Goal: Entertainment & Leisure: Browse casually

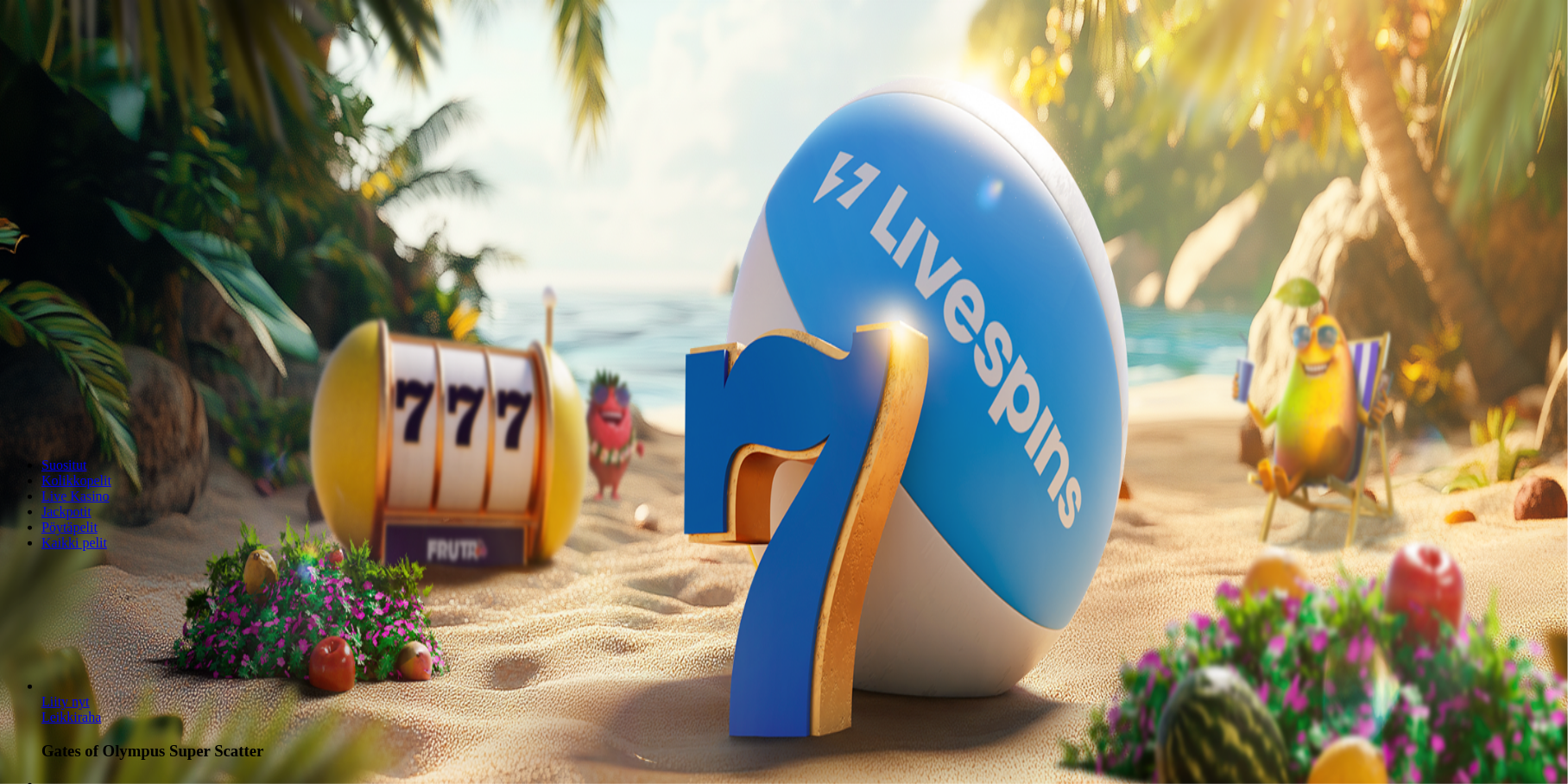
click at [100, 71] on button "Kirjaudu" at bounding box center [120, 63] width 56 height 18
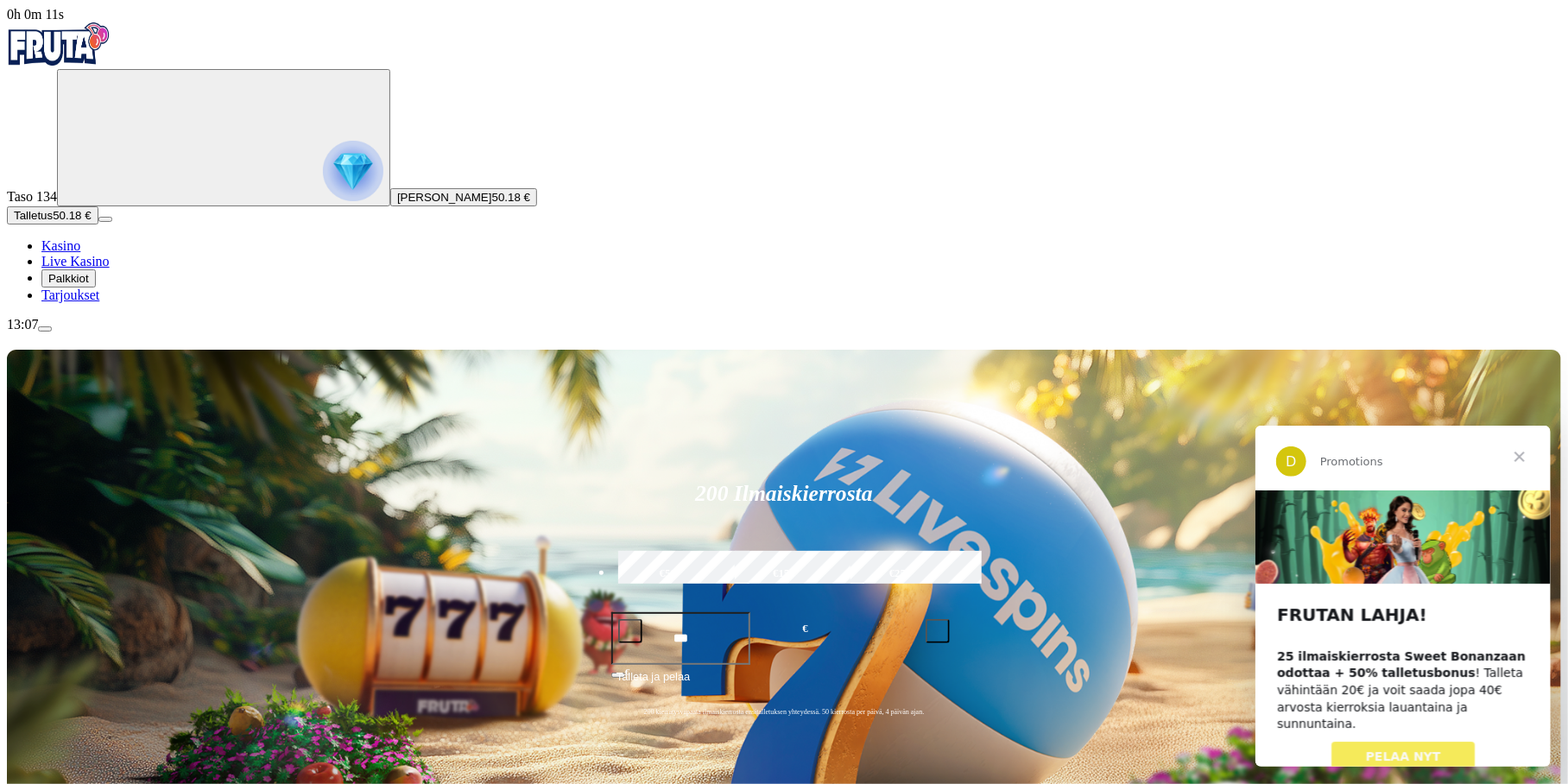
click at [1518, 455] on span "Sulje" at bounding box center [1519, 456] width 63 height 63
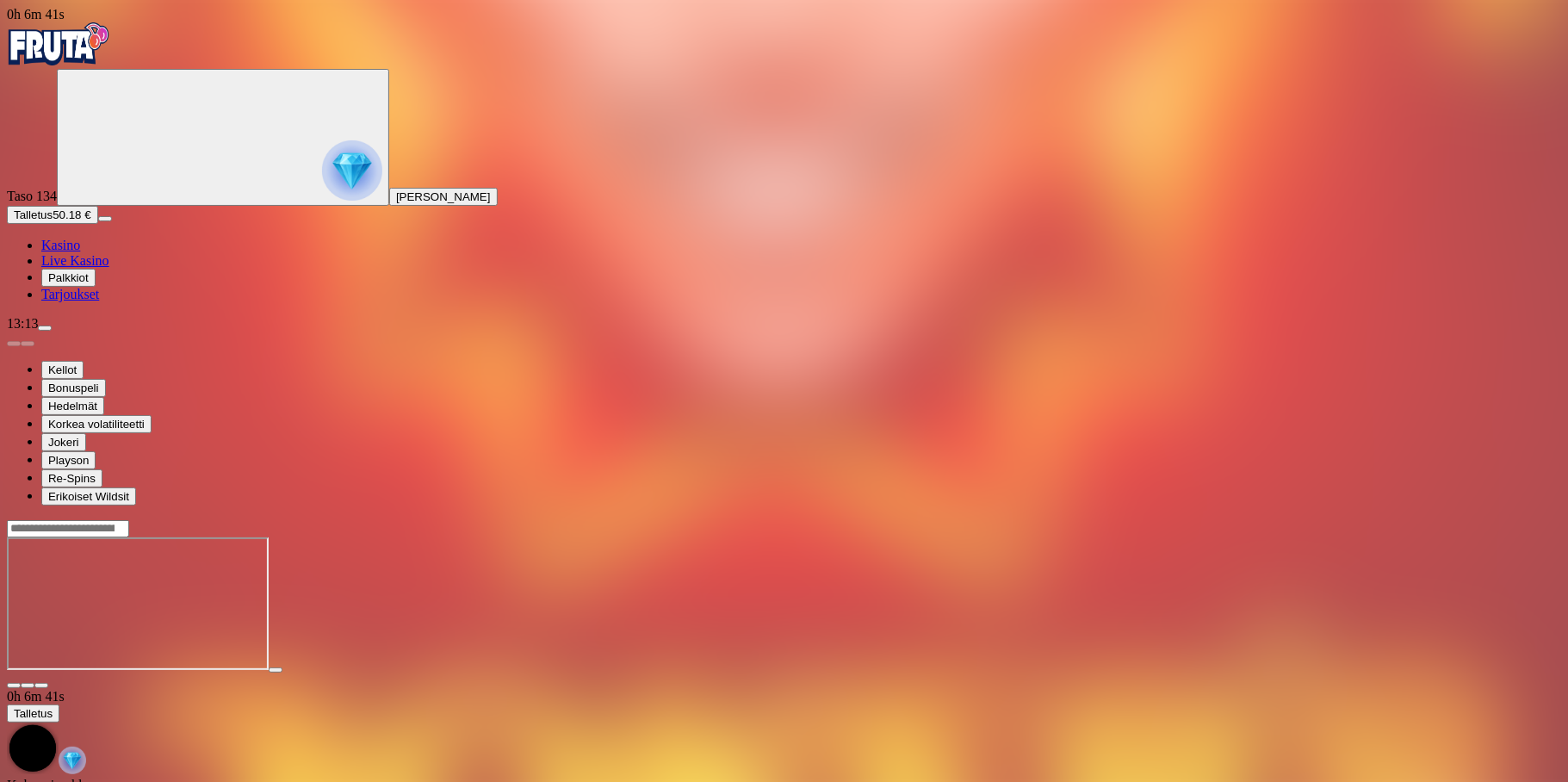
click at [13, 686] on span "close icon" at bounding box center [13, 686] width 0 height 0
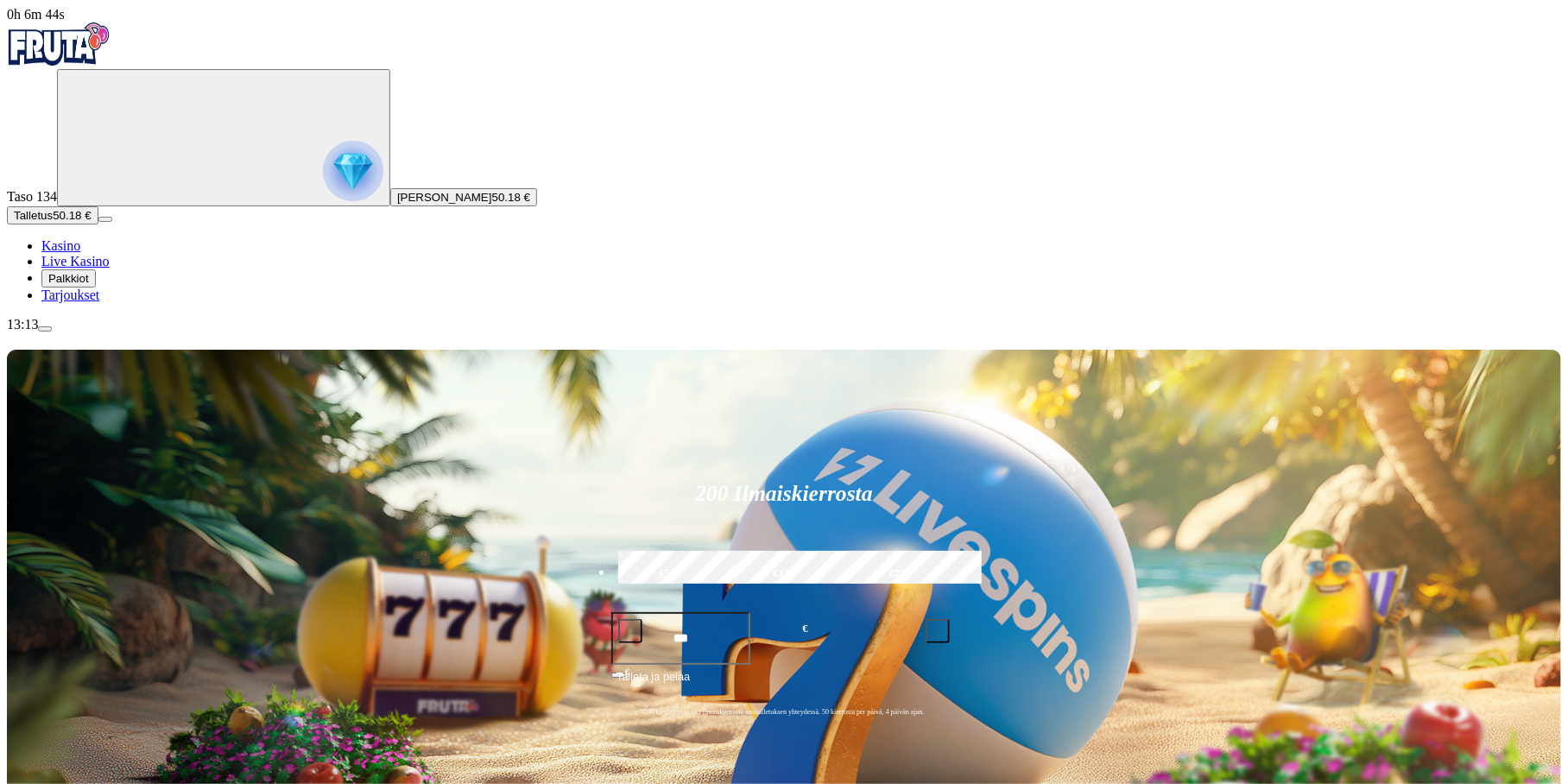
type input "*******"
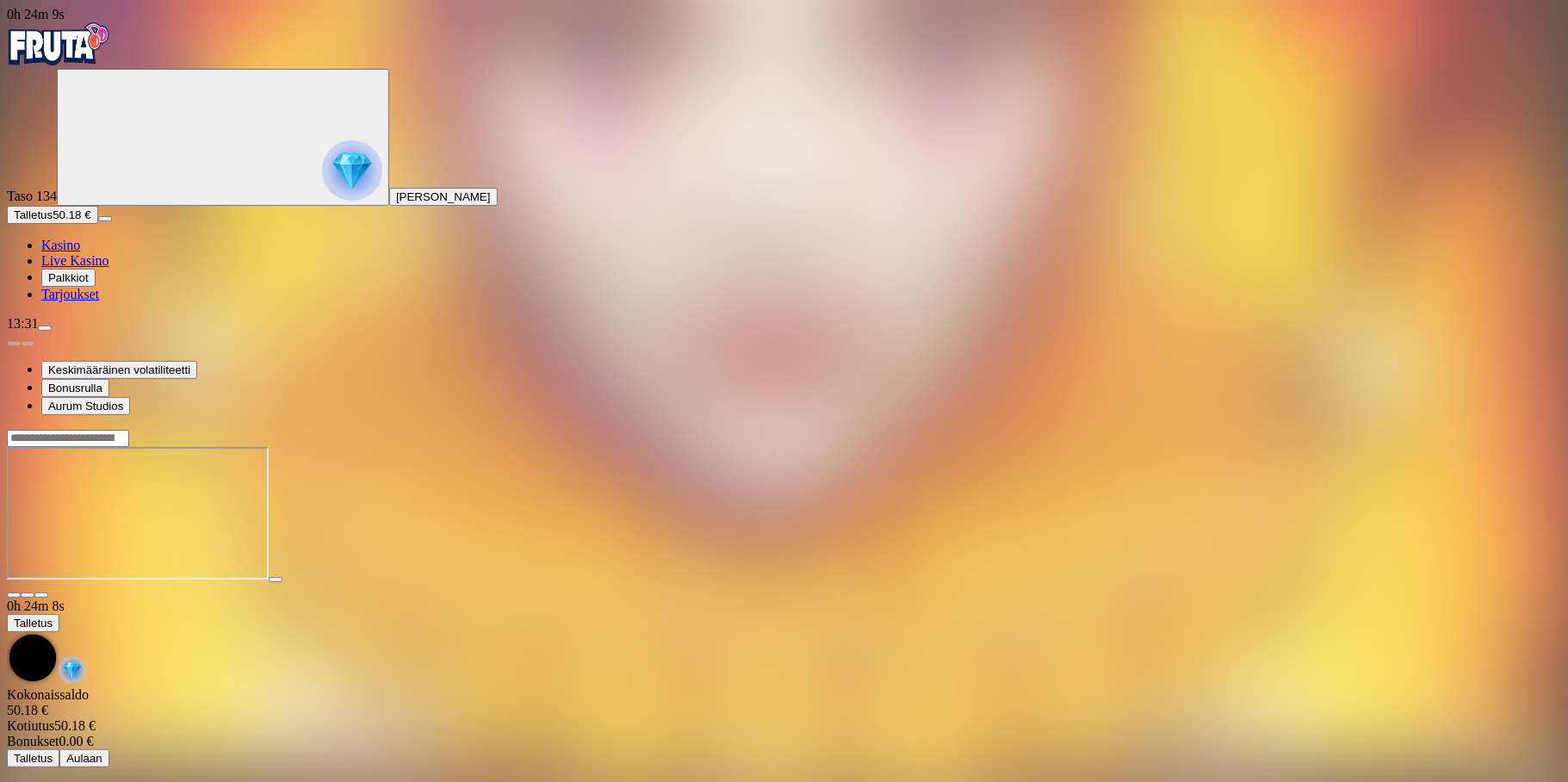
click at [13, 595] on span "close icon" at bounding box center [13, 595] width 0 height 0
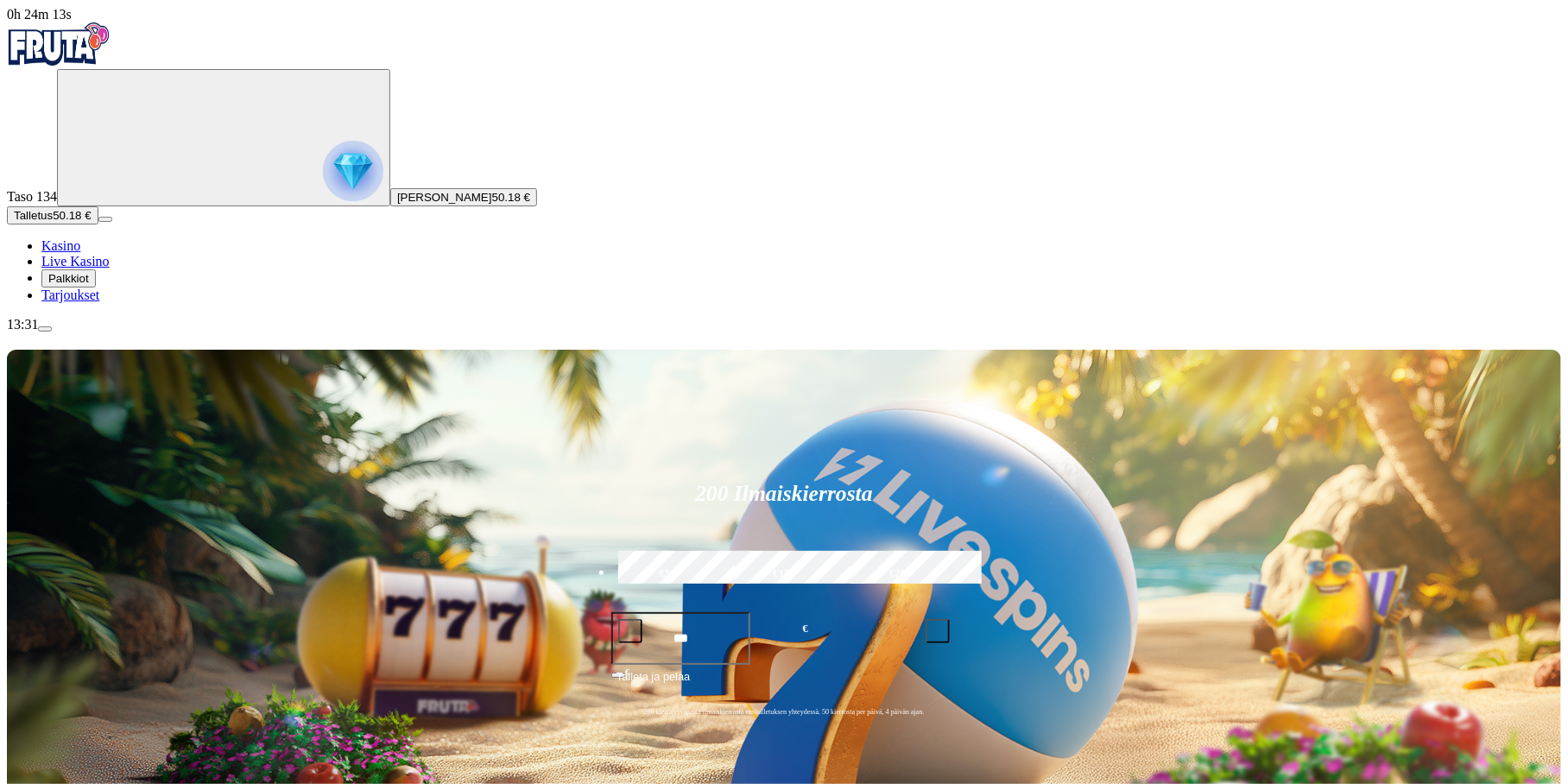
click at [45, 329] on span "menu icon" at bounding box center [45, 329] width 0 height 0
